Goal: Task Accomplishment & Management: Manage account settings

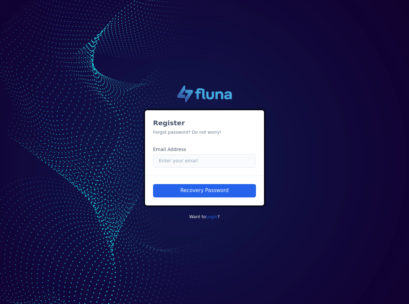
click at [183, 162] on input "Email" at bounding box center [204, 160] width 103 height 13
click at [175, 160] on input "Email" at bounding box center [204, 160] width 103 height 13
click at [214, 162] on input "Email" at bounding box center [204, 160] width 103 height 13
paste input "caio.castro.fluna+unimed@unimedbh.com.br"
type input "caio.castro.fluna+unimed@unimedbh.com.br"
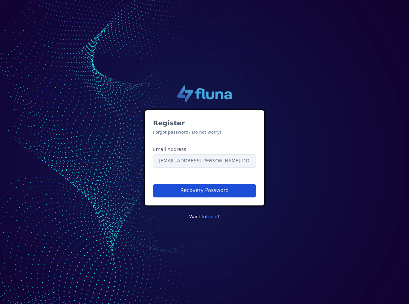
click at [181, 189] on button "Recovery Password" at bounding box center [204, 190] width 103 height 13
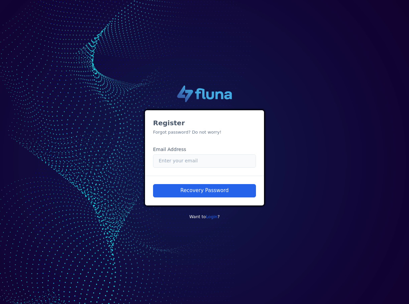
click at [184, 158] on input "Email" at bounding box center [204, 160] width 103 height 13
paste input "[EMAIL_ADDRESS][PERSON_NAME][DOMAIN_NAME]"
type input "[EMAIL_ADDRESS][PERSON_NAME][DOMAIN_NAME]"
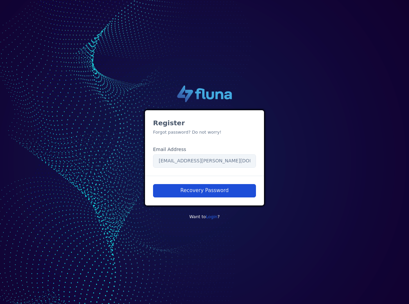
click at [175, 191] on button "Recovery Password" at bounding box center [204, 190] width 103 height 13
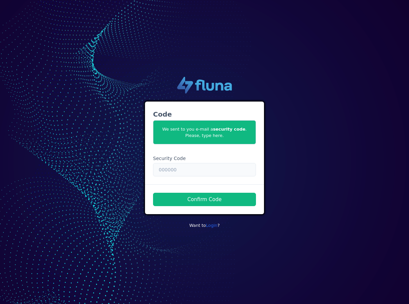
click at [191, 171] on input "text" at bounding box center [204, 169] width 103 height 13
click at [92, 155] on div ".cls-1 { fill: url(#linear-gradient); } .cls-2 { fill: url(#linear-gradient-2);…" at bounding box center [204, 152] width 381 height 161
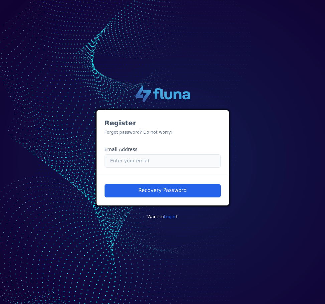
click at [137, 163] on input "Email" at bounding box center [163, 160] width 116 height 13
paste input "[EMAIL_ADDRESS][PERSON_NAME][DOMAIN_NAME]"
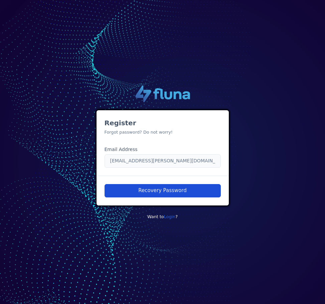
type input "[EMAIL_ADDRESS][PERSON_NAME][DOMAIN_NAME]"
click at [138, 188] on button "Recovery Password" at bounding box center [163, 190] width 116 height 13
